Goal: Task Accomplishment & Management: Use online tool/utility

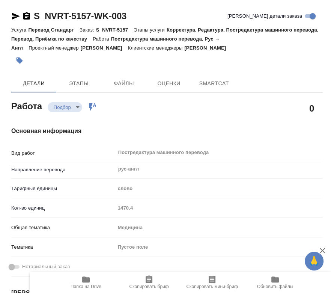
type textarea "x"
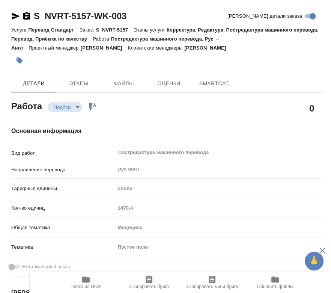
type textarea "x"
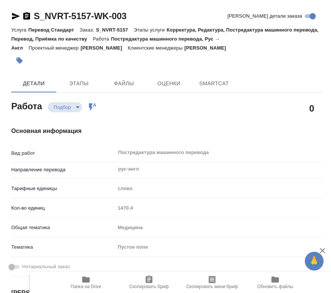
type textarea "x"
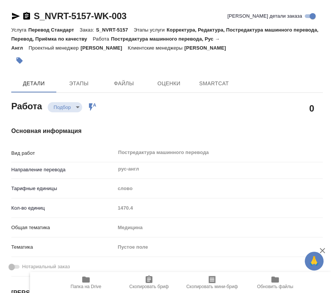
type textarea "x"
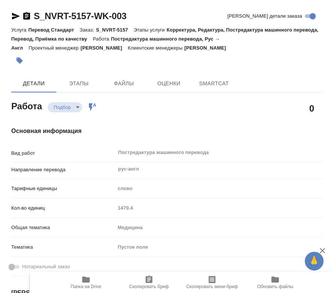
type textarea "x"
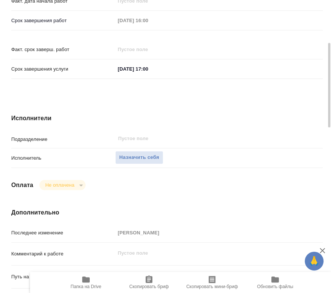
type textarea "x"
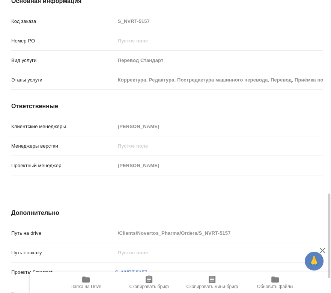
type textarea "x"
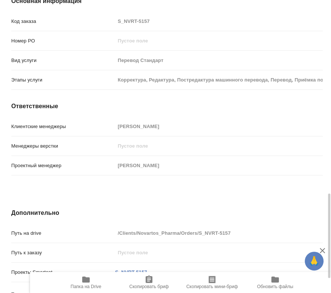
scroll to position [718, 0]
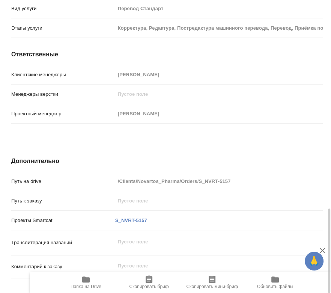
click at [92, 275] on span "Папка на Drive" at bounding box center [86, 282] width 54 height 14
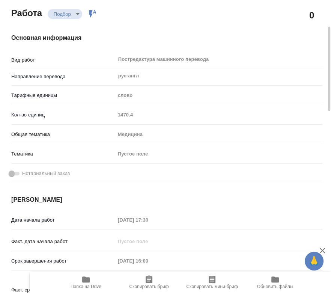
scroll to position [0, 0]
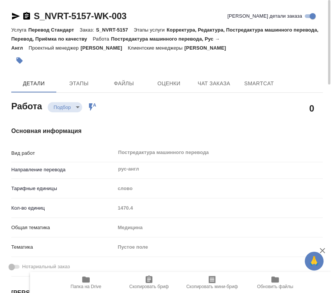
click at [166, 124] on div "Основная информация Вид работ Постредактура машинного перевода x ​ Направление …" at bounding box center [166, 271] width 341 height 320
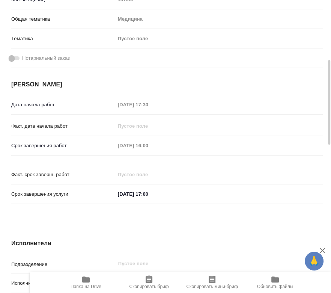
scroll to position [375, 0]
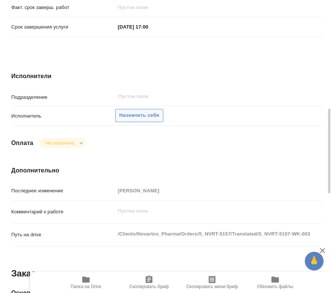
click at [148, 111] on span "Назначить себя" at bounding box center [139, 115] width 40 height 9
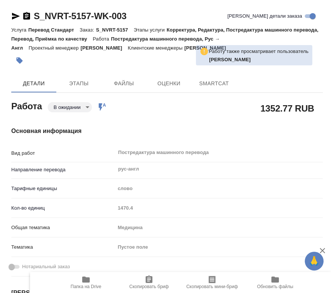
type textarea "x"
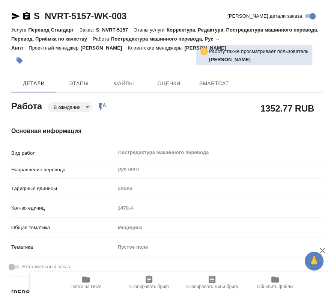
type textarea "x"
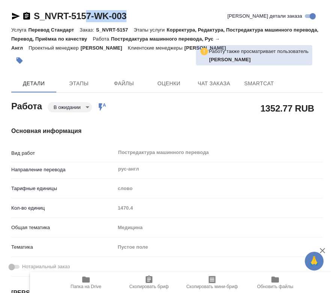
type textarea "x"
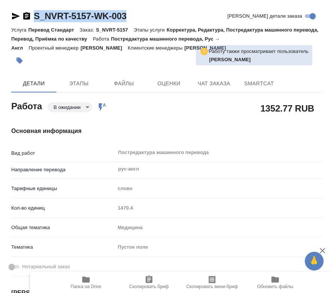
drag, startPoint x: 144, startPoint y: 16, endPoint x: 33, endPoint y: 18, distance: 110.6
click at [33, 18] on div "S_NVRT-5157-WK-003 Кратко детали заказа" at bounding box center [166, 16] width 311 height 12
type textarea "x"
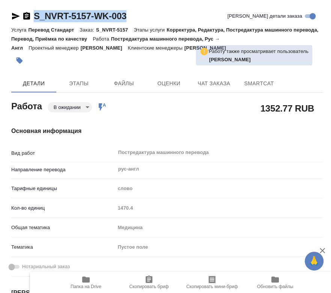
type textarea "x"
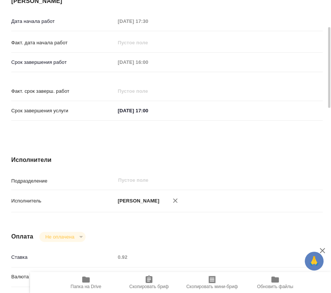
scroll to position [250, 0]
